Goal: Find specific page/section: Find specific page/section

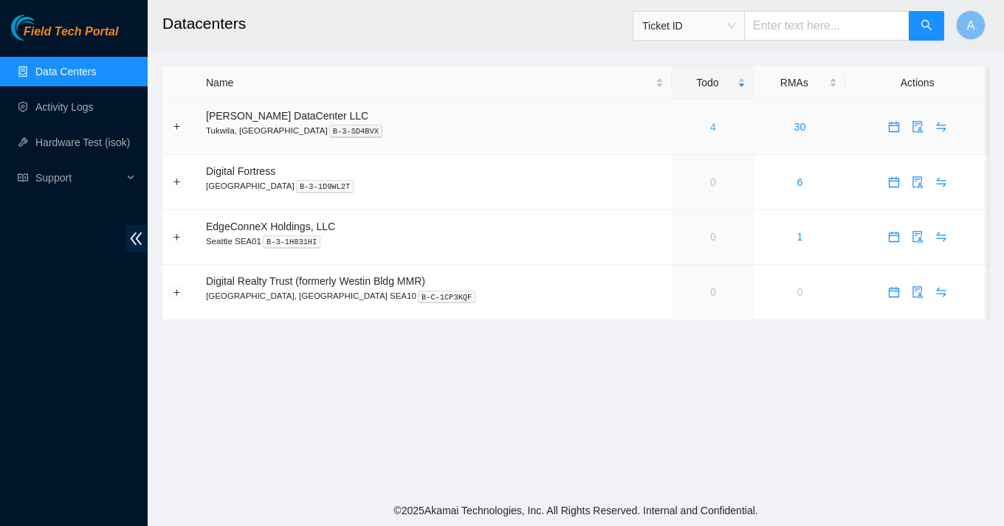
click at [710, 128] on link "4" at bounding box center [713, 127] width 6 height 12
